Goal: Task Accomplishment & Management: Use online tool/utility

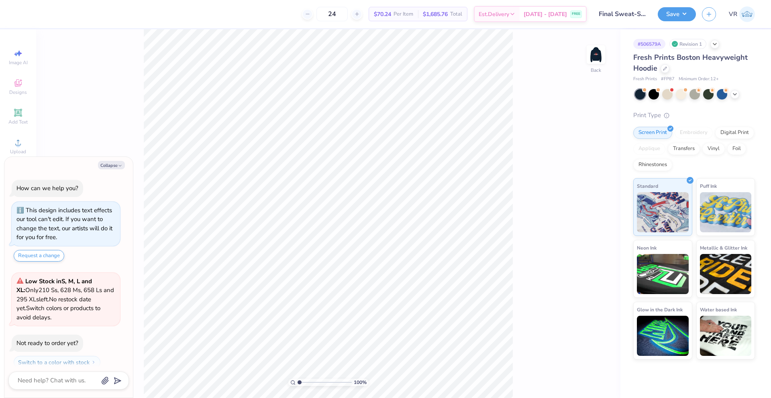
scroll to position [23, 0]
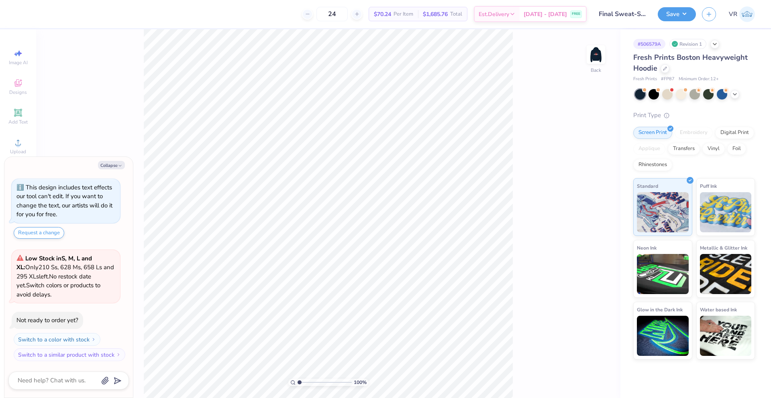
click at [590, 59] on img at bounding box center [596, 55] width 16 height 16
click at [121, 164] on icon "button" at bounding box center [120, 165] width 5 height 5
type textarea "x"
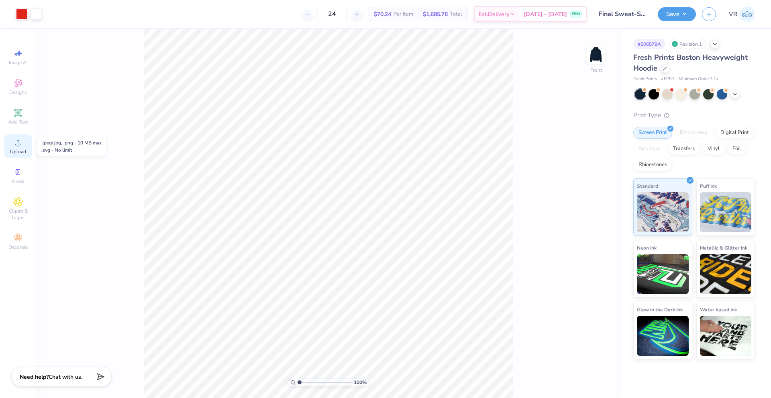
click at [17, 147] on div "Upload" at bounding box center [18, 146] width 28 height 24
click at [24, 133] on div "Image AI Designs Add Text Upload Greek Clipart & logos Decorate" at bounding box center [18, 149] width 28 height 208
click at [23, 140] on div "Upload" at bounding box center [18, 146] width 28 height 24
click at [8, 144] on div "Upload" at bounding box center [18, 146] width 28 height 24
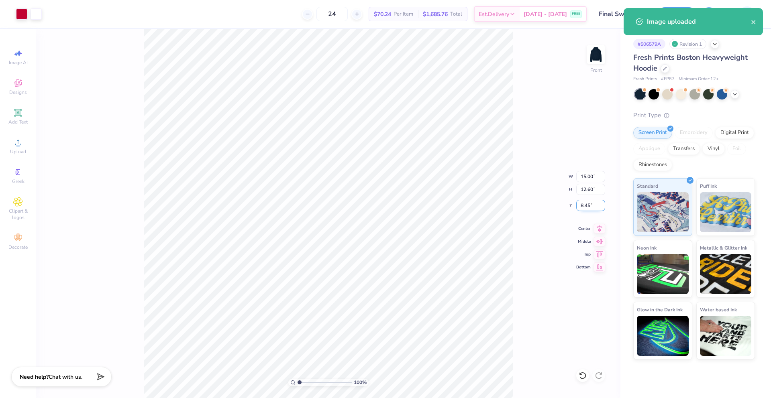
click at [586, 209] on input "8.45" at bounding box center [590, 205] width 29 height 11
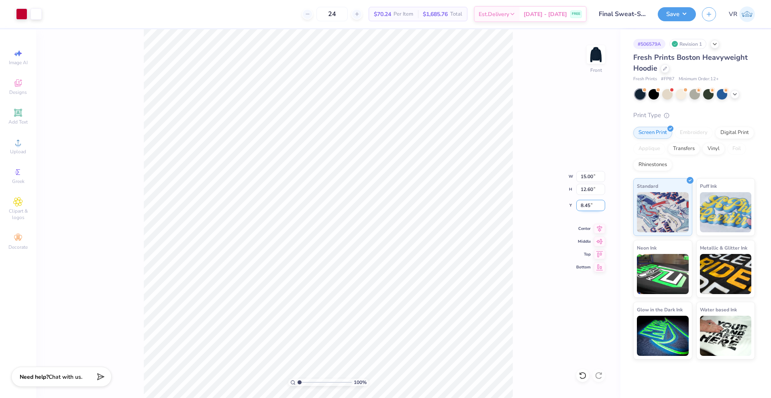
click at [586, 209] on input "8.45" at bounding box center [590, 205] width 29 height 11
click at [587, 177] on input "15.00" at bounding box center [590, 176] width 29 height 11
type input "6.00"
click at [587, 177] on input "15.00" at bounding box center [590, 176] width 29 height 11
type input "12.00"
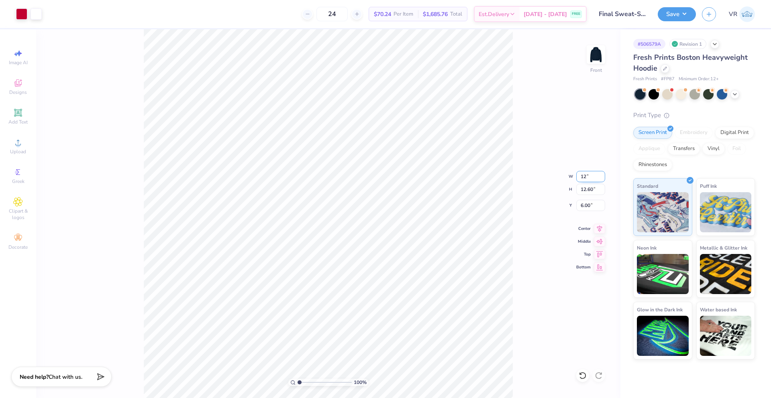
type input "10.08"
click at [583, 203] on input "7.26" at bounding box center [590, 205] width 29 height 11
type input "6.00"
click at [679, 17] on button "Save" at bounding box center [676, 13] width 38 height 14
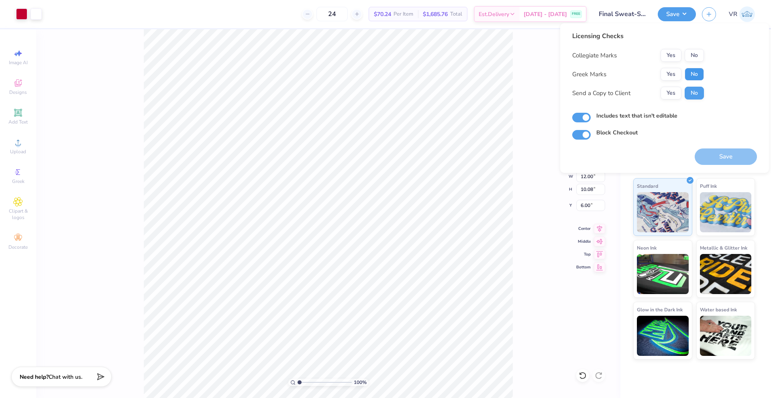
click at [690, 74] on button "No" at bounding box center [693, 74] width 19 height 13
click at [669, 58] on button "Yes" at bounding box center [670, 55] width 21 height 13
click at [722, 158] on button "Save" at bounding box center [725, 157] width 62 height 16
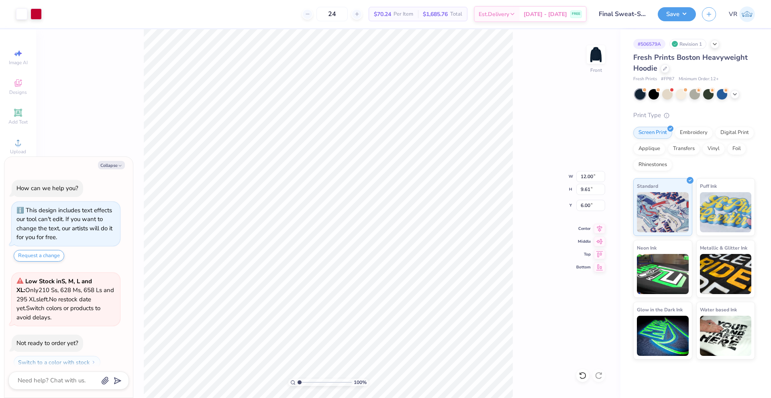
scroll to position [23, 0]
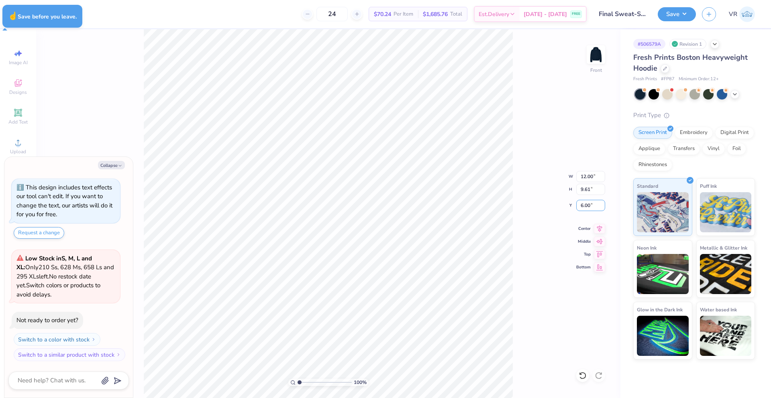
type textarea "x"
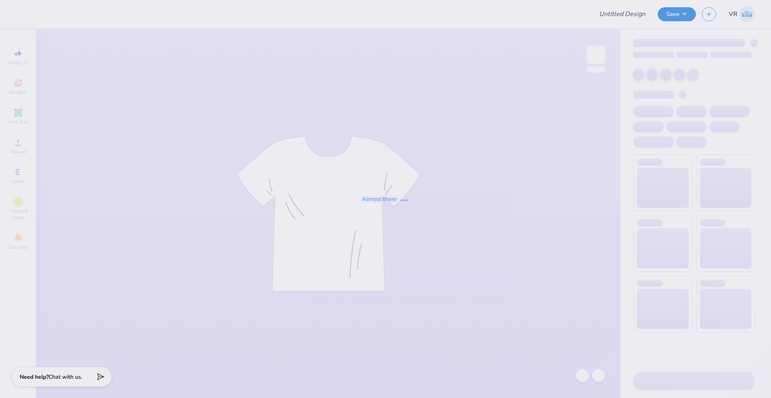
type input "Beta Parents Weekend"
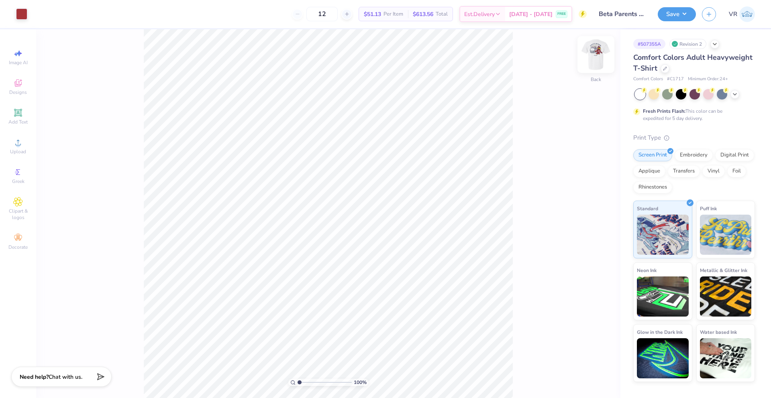
click at [593, 62] on img at bounding box center [596, 55] width 32 height 32
click at [21, 154] on span "Upload" at bounding box center [18, 152] width 16 height 6
click at [25, 152] on span "Upload" at bounding box center [18, 152] width 16 height 6
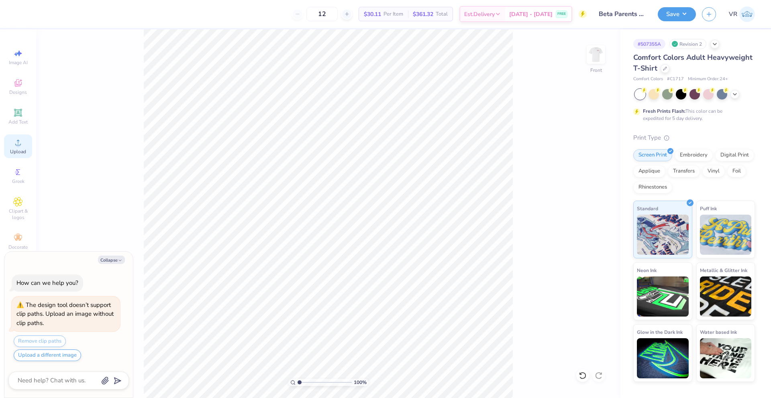
click at [19, 146] on circle at bounding box center [18, 145] width 4 height 4
click at [26, 148] on div "Upload" at bounding box center [18, 146] width 28 height 24
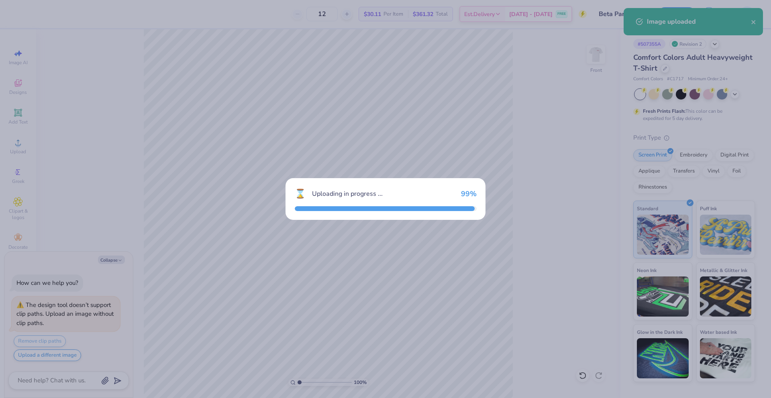
type textarea "x"
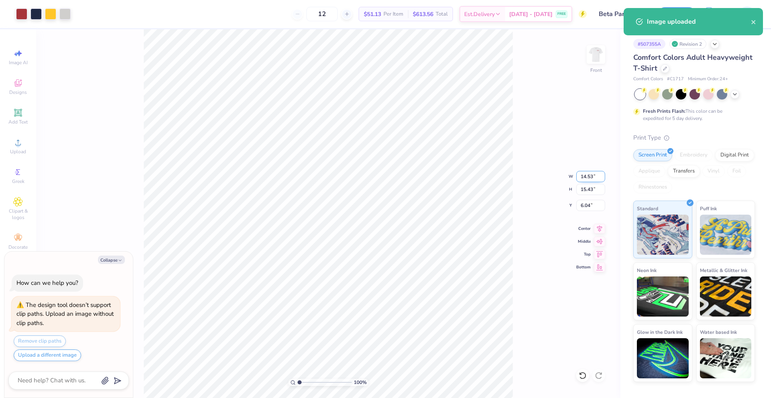
click at [591, 177] on input "14.53" at bounding box center [590, 176] width 29 height 11
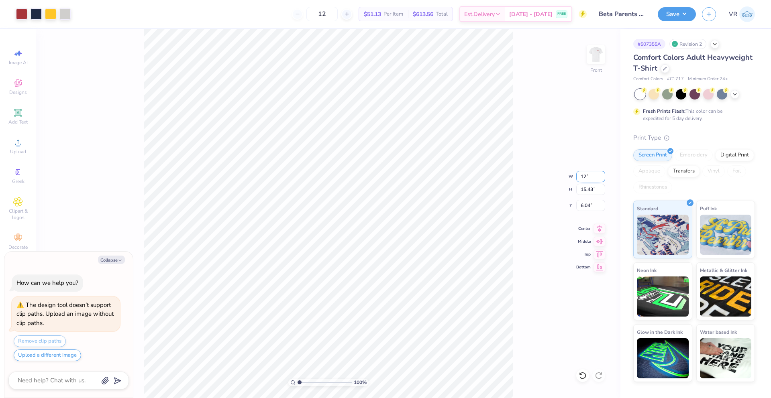
type input "12"
type textarea "x"
type input "12.00"
type input "12.74"
click at [585, 203] on input "7.38" at bounding box center [590, 205] width 29 height 11
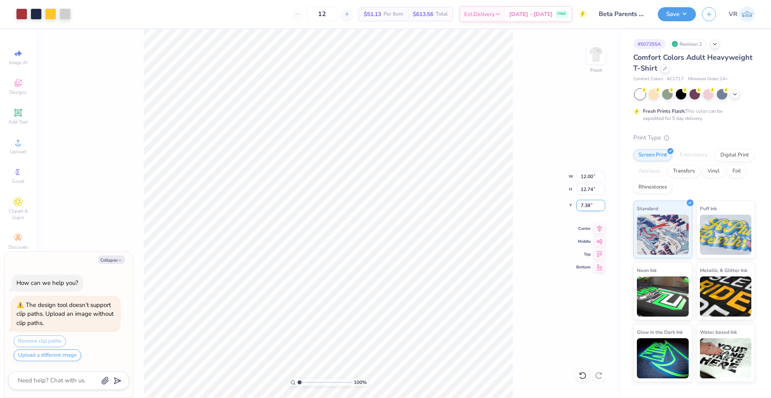
click at [585, 203] on input "7.38" at bounding box center [590, 205] width 29 height 11
type input "3"
type textarea "x"
type input "3.00"
click at [121, 260] on icon "button" at bounding box center [120, 260] width 5 height 5
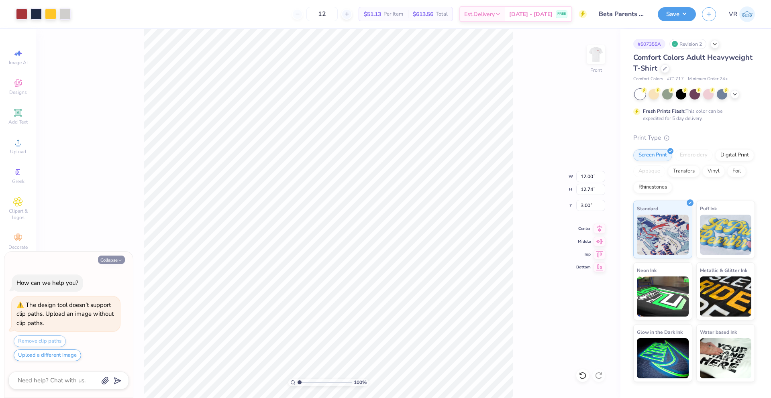
type textarea "x"
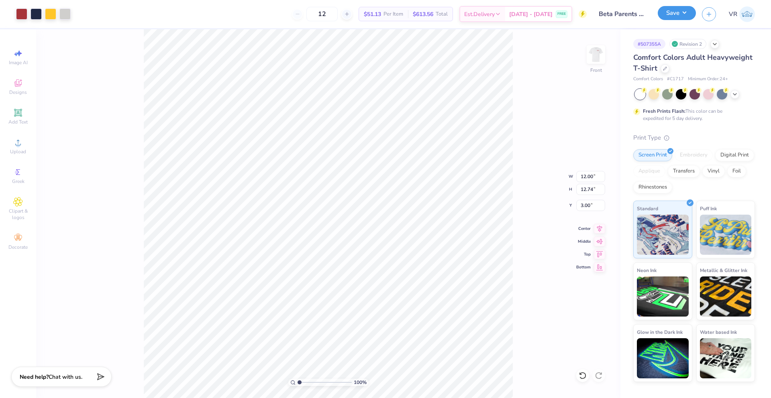
click at [665, 18] on button "Save" at bounding box center [676, 13] width 38 height 14
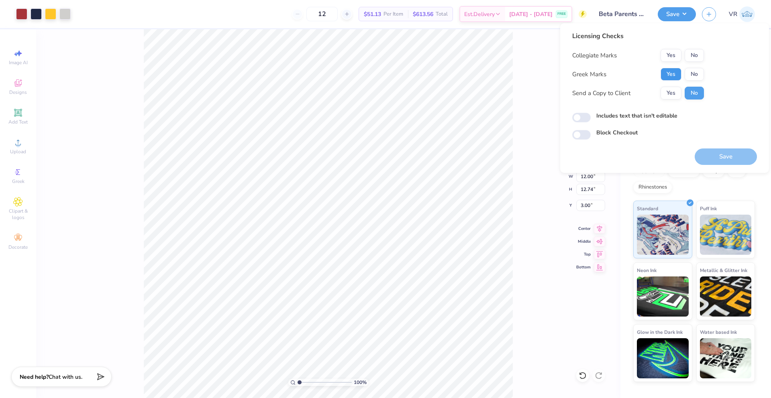
click at [665, 77] on button "Yes" at bounding box center [670, 74] width 21 height 13
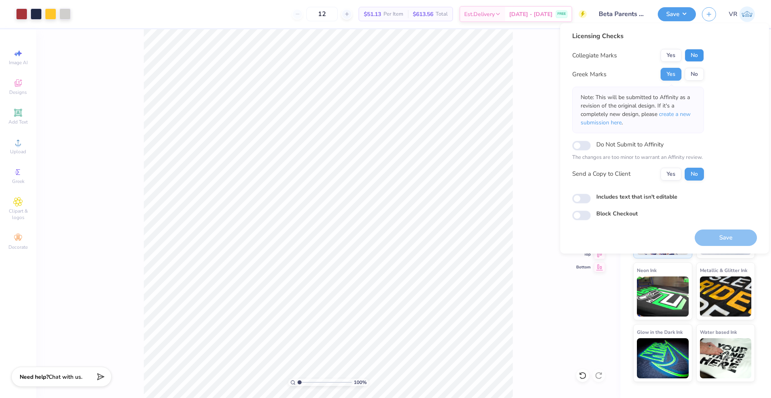
click at [691, 55] on button "No" at bounding box center [693, 55] width 19 height 13
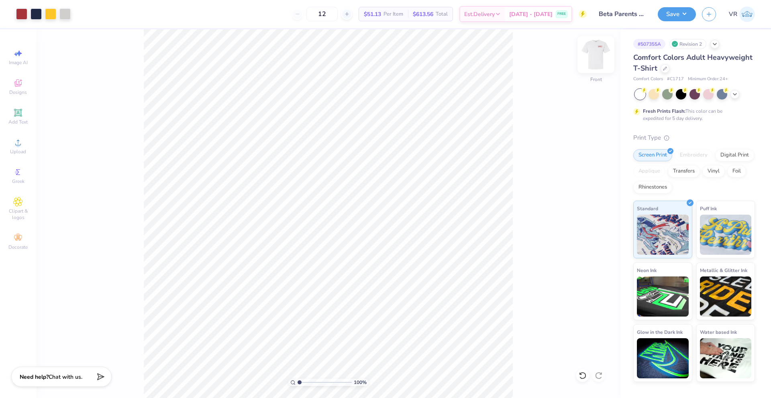
click at [594, 55] on img at bounding box center [596, 55] width 32 height 32
click at [20, 14] on div at bounding box center [21, 13] width 11 height 11
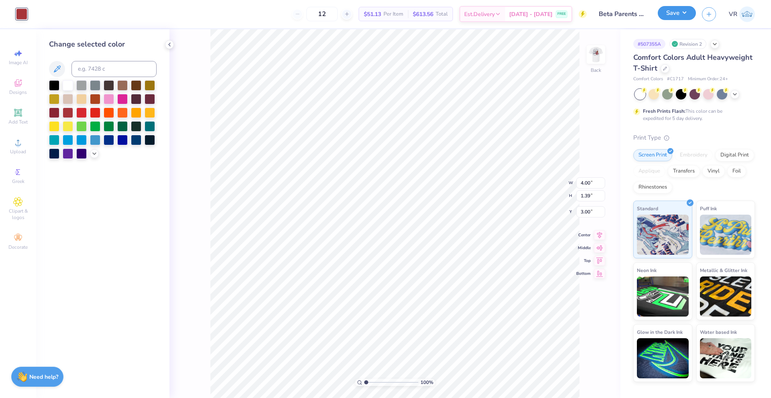
click at [667, 14] on button "Save" at bounding box center [676, 13] width 38 height 14
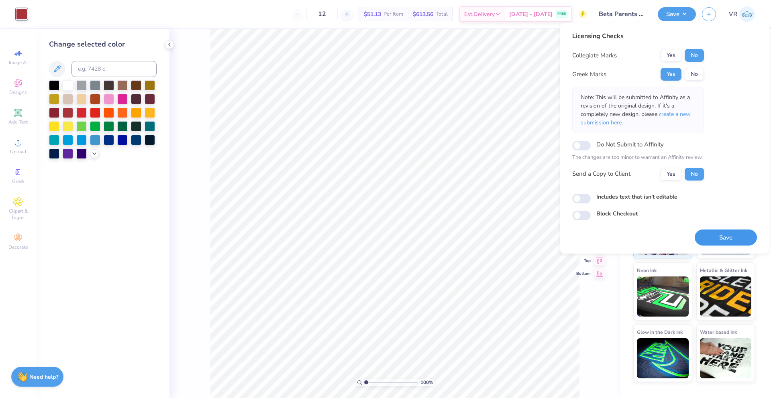
click at [715, 242] on button "Save" at bounding box center [725, 238] width 62 height 16
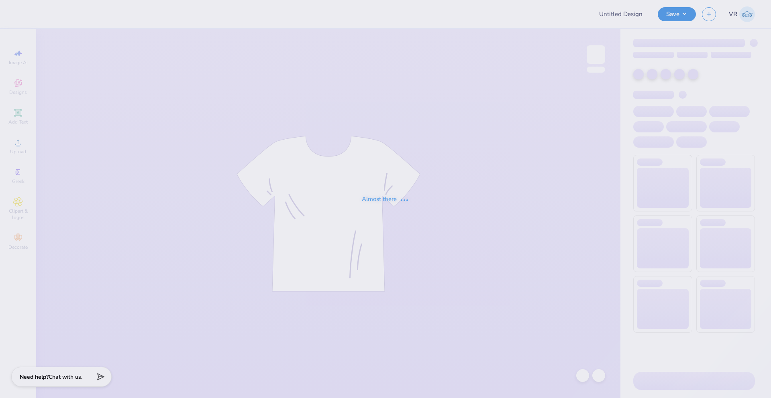
type input "PSI Tshirt"
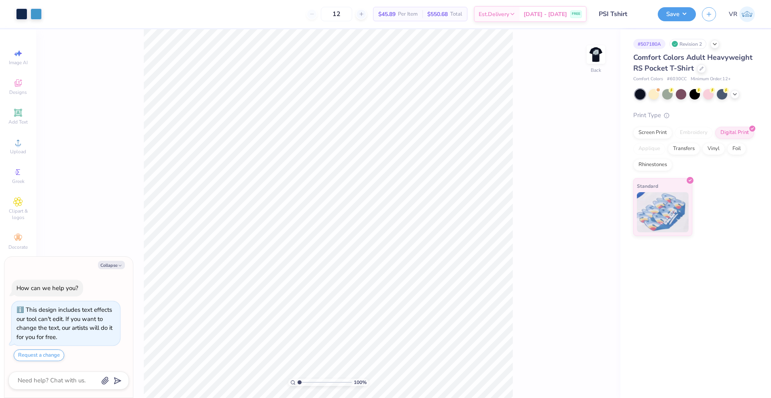
type textarea "x"
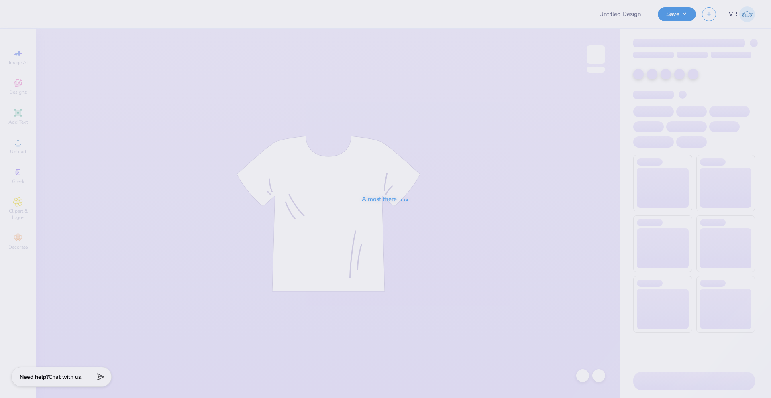
type input "PSI Tshirt"
